Goal: Information Seeking & Learning: Learn about a topic

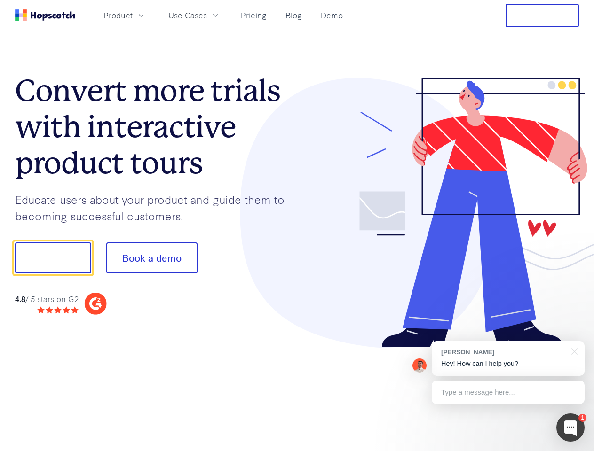
click at [297, 226] on div at bounding box center [438, 213] width 282 height 270
click at [133, 15] on span "Product" at bounding box center [117, 15] width 29 height 12
click at [207, 15] on span "Use Cases" at bounding box center [187, 15] width 39 height 12
click at [542, 16] on button "Free Trial" at bounding box center [541, 15] width 73 height 23
click at [53, 258] on button "Show me!" at bounding box center [53, 258] width 76 height 31
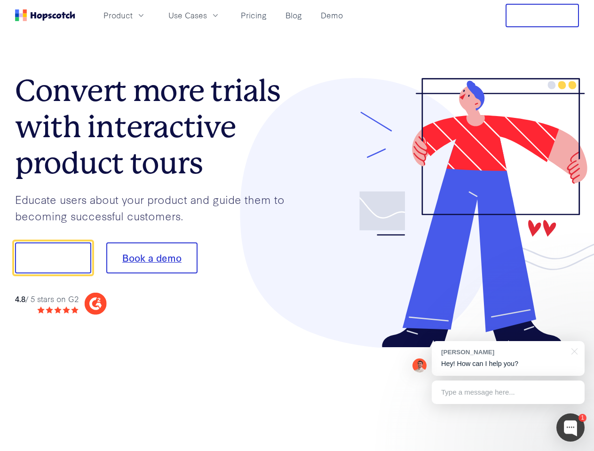
click at [151, 258] on button "Book a demo" at bounding box center [151, 258] width 91 height 31
click at [570, 428] on div at bounding box center [570, 428] width 28 height 28
click at [508, 359] on div "[PERSON_NAME] Hey! How can I help you?" at bounding box center [507, 358] width 153 height 35
click at [572, 351] on div at bounding box center [496, 256] width 176 height 313
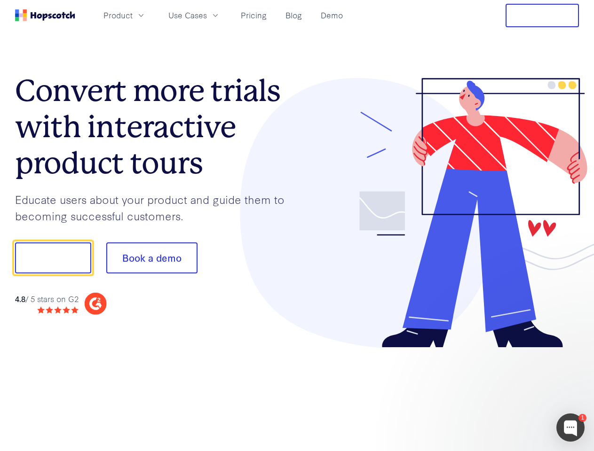
click at [508, 392] on div at bounding box center [496, 256] width 176 height 313
